Goal: Transaction & Acquisition: Book appointment/travel/reservation

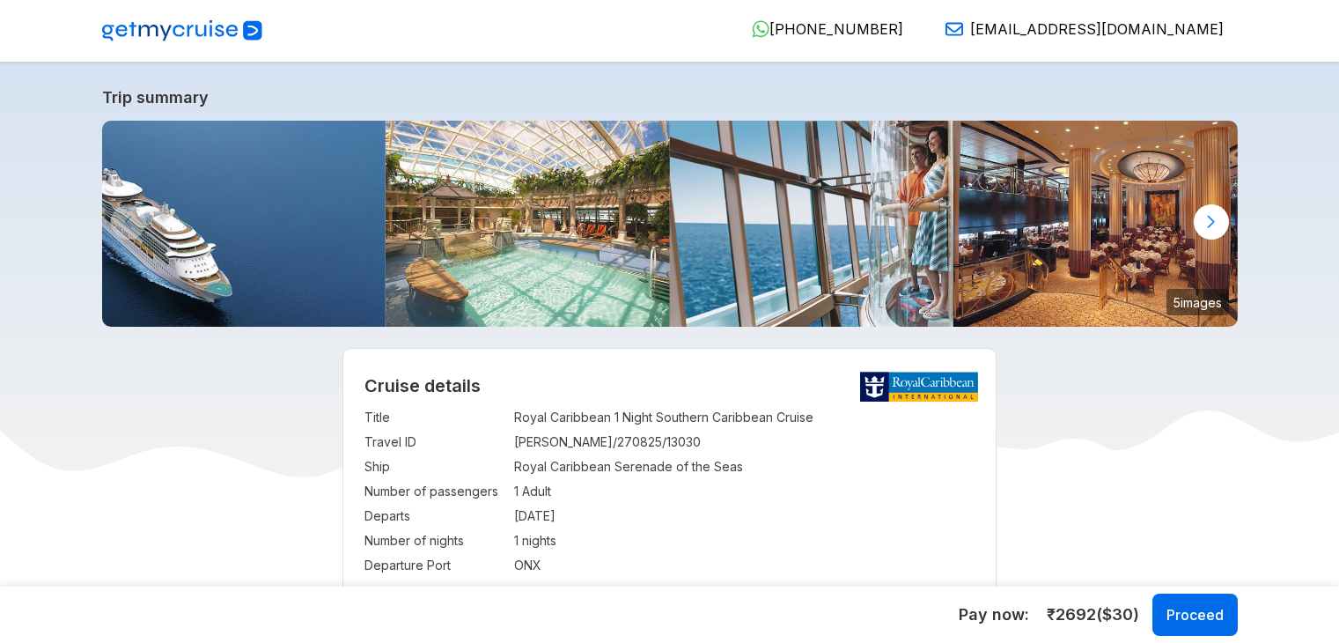
select select "**"
select select "*"
